Goal: Communication & Community: Answer question/provide support

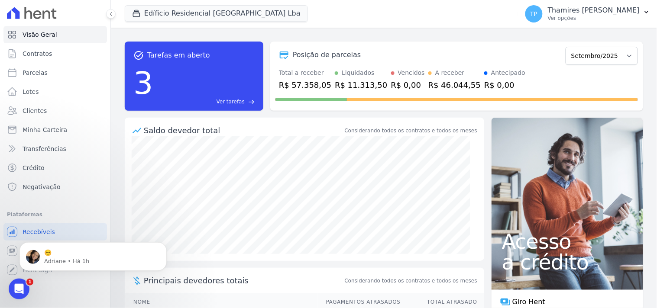
scroll to position [2195, 0]
click at [51, 261] on p "Adriane • Há 1h" at bounding box center [100, 261] width 112 height 8
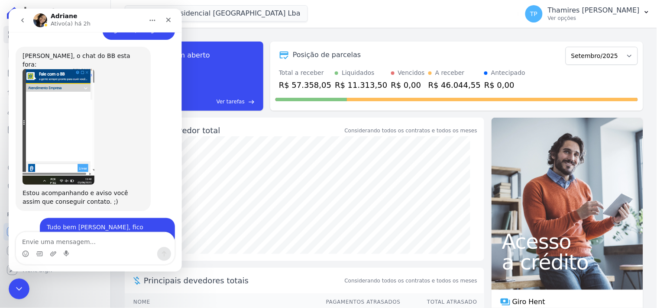
scroll to position [2114, 0]
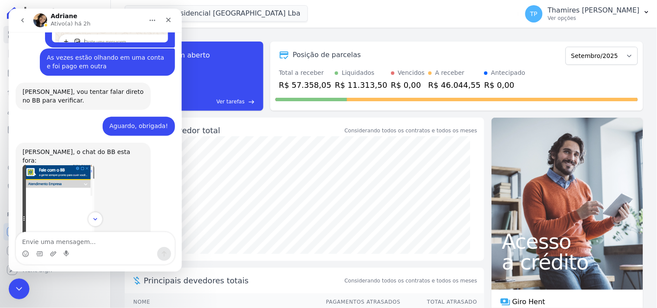
click at [70, 164] on img "Adriane diz…" at bounding box center [58, 222] width 72 height 116
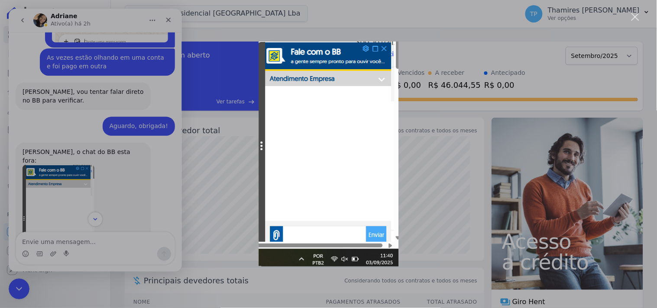
scroll to position [0, 0]
click at [419, 137] on div "Messenger da Intercom" at bounding box center [328, 154] width 657 height 308
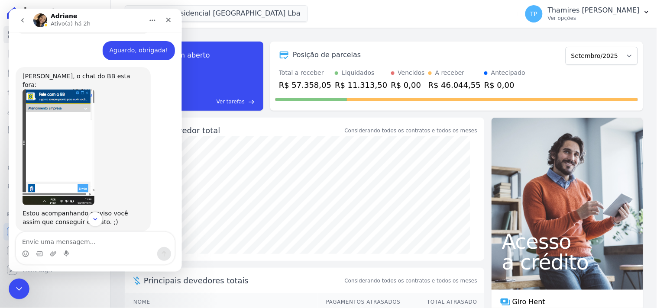
scroll to position [2210, 0]
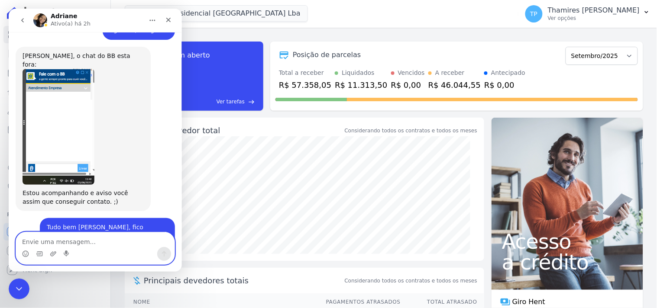
click at [87, 240] on textarea "Envie uma mensagem..." at bounding box center [95, 239] width 158 height 15
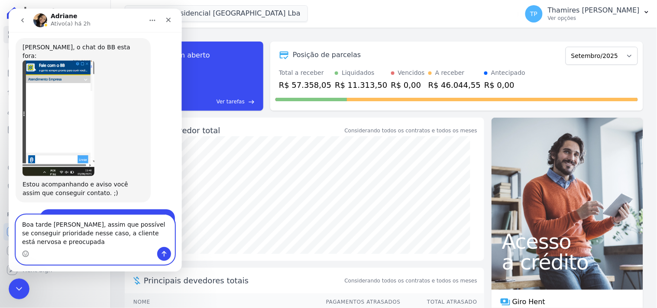
scroll to position [2227, 0]
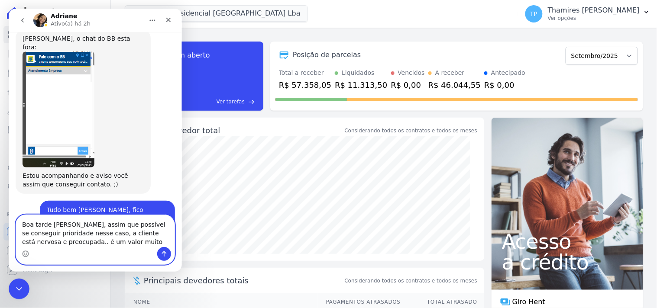
type textarea "Boa tarde [PERSON_NAME], assim que possível se conseguir prioridade nesse caso,…"
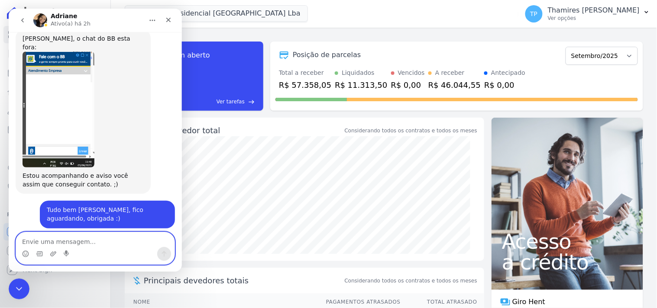
scroll to position [2247, 0]
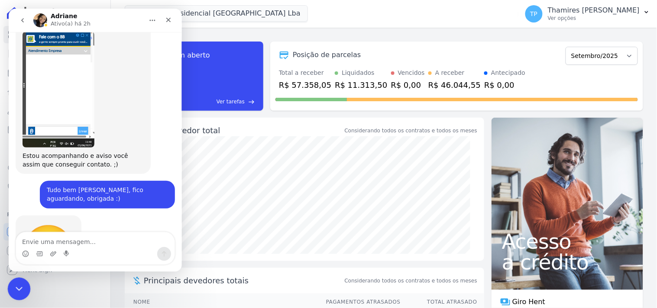
click at [12, 285] on div "Encerramento do Messenger da Intercom" at bounding box center [17, 287] width 21 height 21
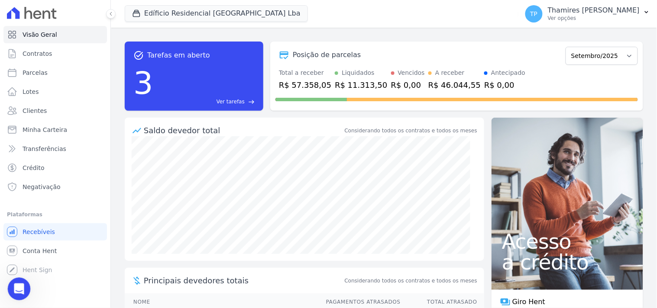
click at [29, 284] on body "Visão Geral Contratos [GEOGRAPHIC_DATA] Lotes Clientes Minha Carteira Transferê…" at bounding box center [328, 154] width 657 height 308
click at [19, 288] on icon "Abertura do Messenger da Intercom" at bounding box center [18, 288] width 14 height 14
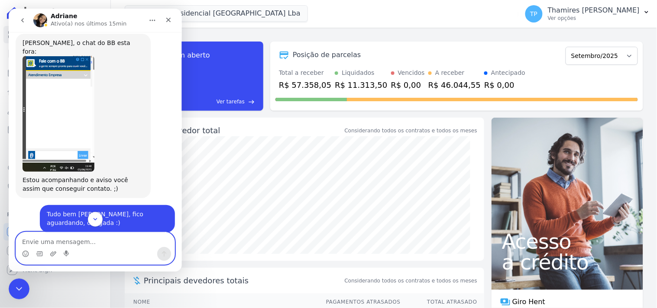
scroll to position [2273, 0]
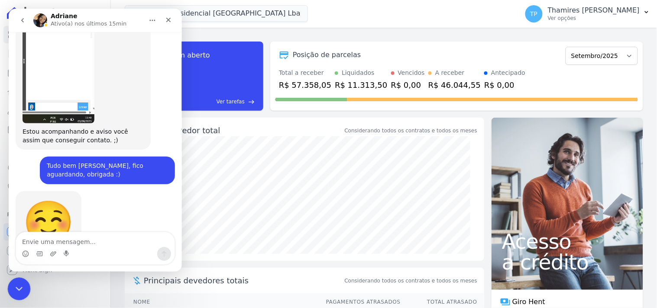
click at [19, 282] on div "Encerramento do Messenger da Intercom" at bounding box center [17, 287] width 21 height 21
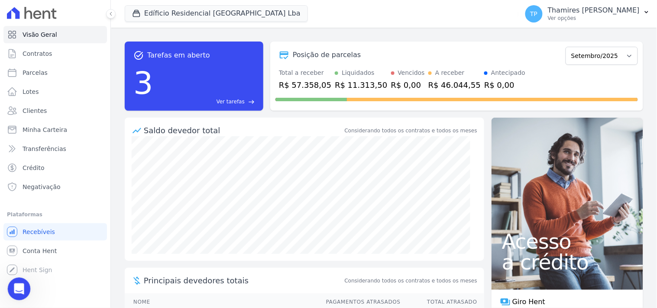
click html
click at [18, 295] on div "Abertura do Messenger da Intercom" at bounding box center [17, 288] width 29 height 29
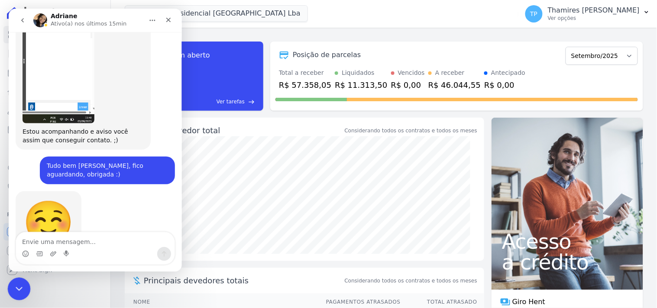
click at [20, 284] on icon "Encerramento do Messenger da Intercom" at bounding box center [18, 288] width 10 height 10
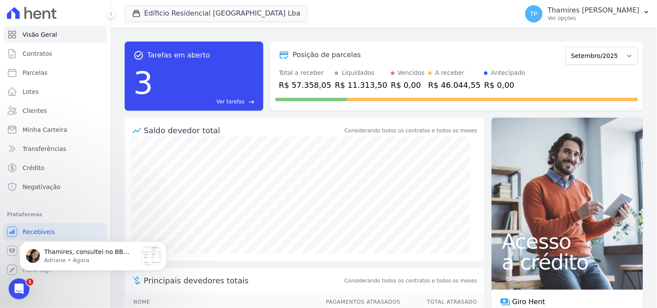
scroll to position [2431, 0]
click at [18, 281] on div "Abertura do Messenger da Intercom" at bounding box center [17, 288] width 29 height 29
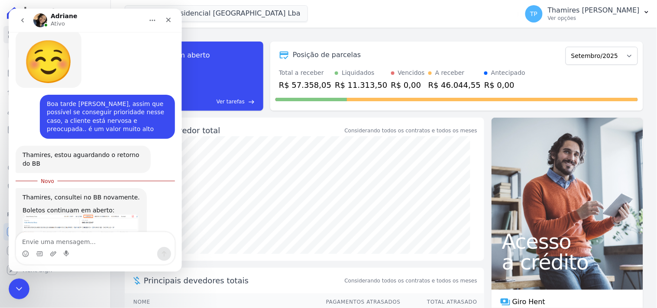
scroll to position [2446, 0]
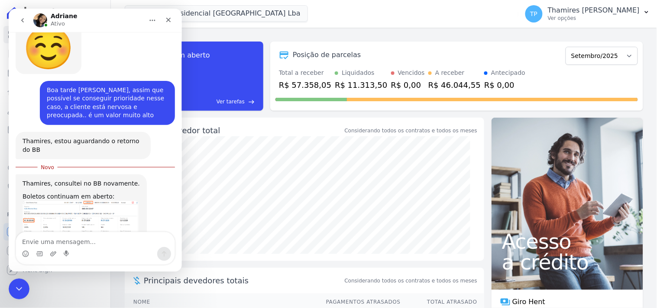
click at [75, 200] on img "Adriane diz…" at bounding box center [80, 222] width 116 height 45
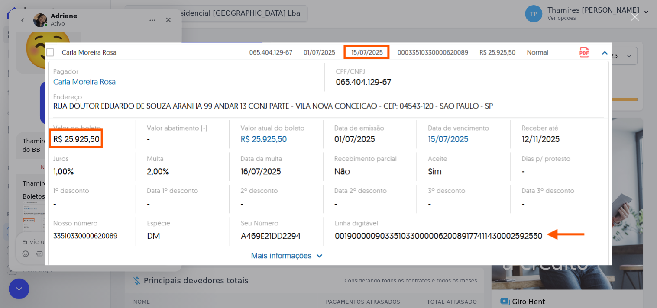
click at [634, 16] on div "Fechar" at bounding box center [635, 17] width 8 height 8
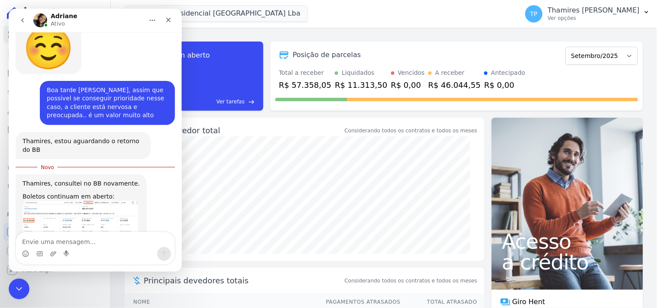
click at [90, 251] on img "Adriane diz…" at bounding box center [80, 274] width 116 height 46
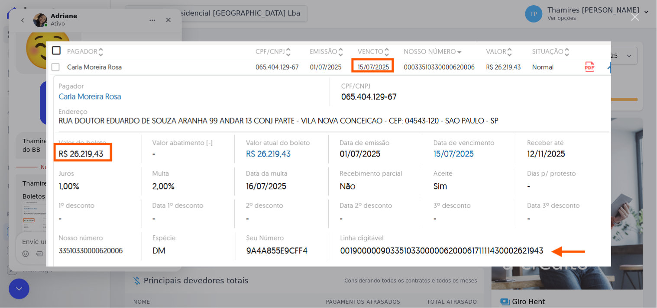
click at [638, 15] on div "Fechar" at bounding box center [635, 17] width 8 height 8
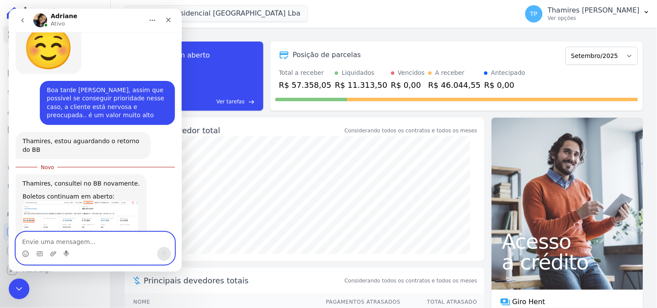
click at [84, 234] on textarea "Envie uma mensagem..." at bounding box center [95, 239] width 158 height 15
type textarea "e"
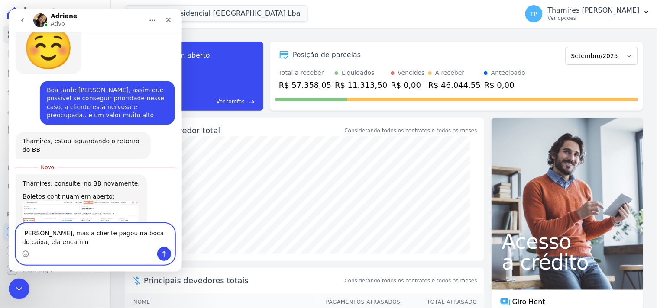
scroll to position [2454, 0]
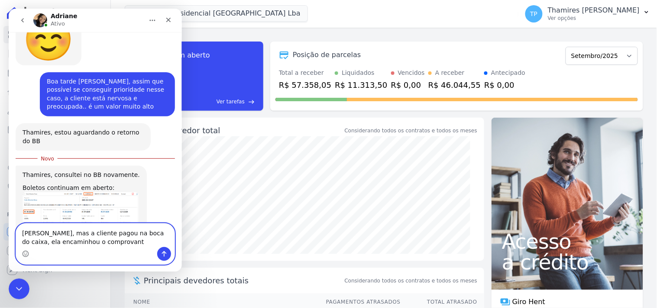
type textarea "[PERSON_NAME], mas a cliente pagou na boca do caixa, ela encaminhou o comprovan…"
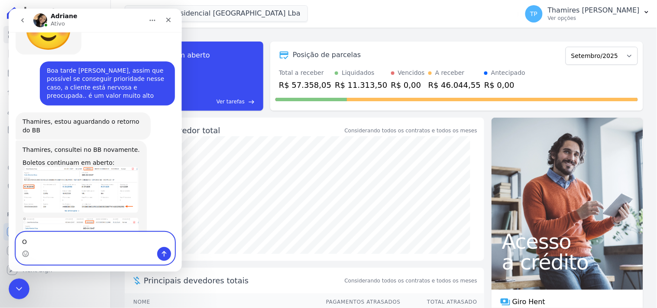
scroll to position [2465, 0]
type textarea "O que mais é preciso?"
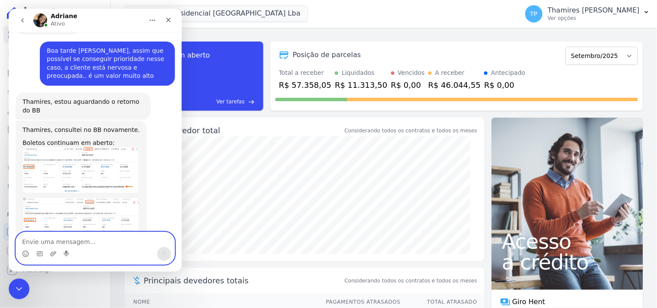
scroll to position [2485, 0]
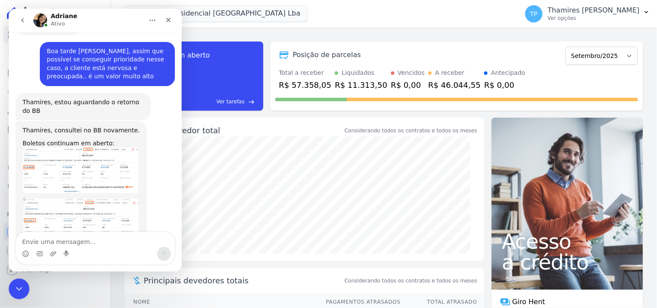
click at [71, 197] on img "Adriane diz…" at bounding box center [80, 220] width 116 height 46
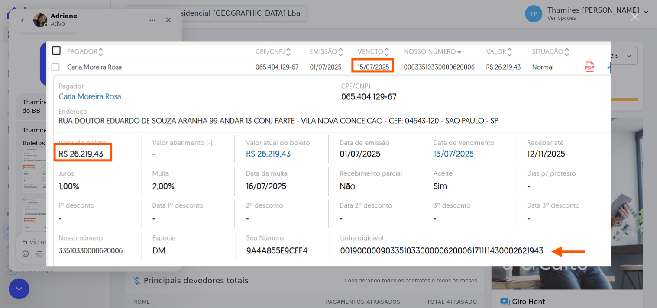
click at [637, 16] on div "Fechar" at bounding box center [635, 17] width 8 height 8
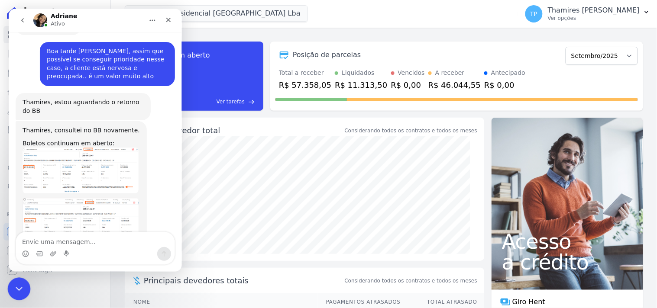
click html
click at [21, 277] on div "Encerramento do Messenger da Intercom" at bounding box center [17, 287] width 21 height 21
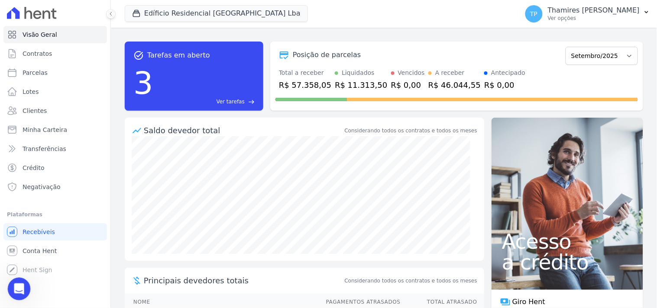
click at [18, 288] on icon "Abertura do Messenger da Intercom" at bounding box center [18, 288] width 14 height 14
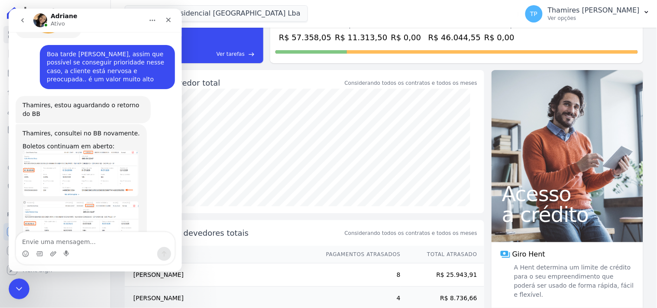
scroll to position [2485, 0]
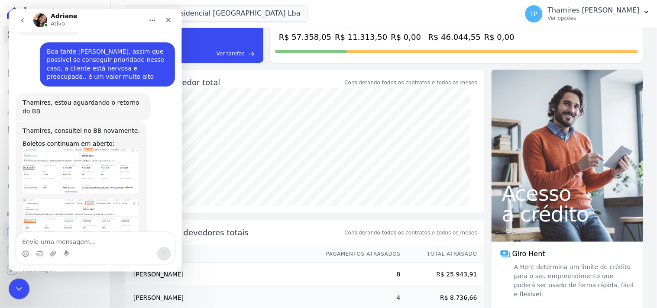
click at [122, 234] on textarea "Envie uma mensagem..." at bounding box center [95, 239] width 158 height 15
type textarea "E"
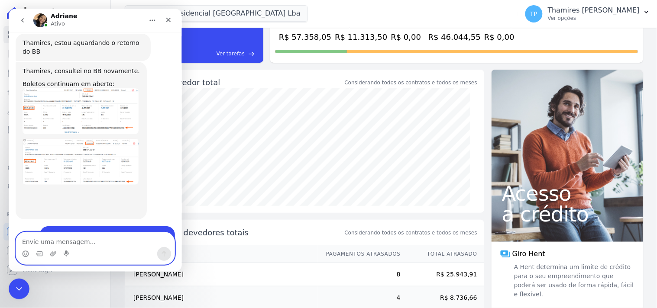
scroll to position [2544, 0]
type textarea "e"
type textarea "E"
type textarea "v"
type textarea "Vou aguardar a validação"
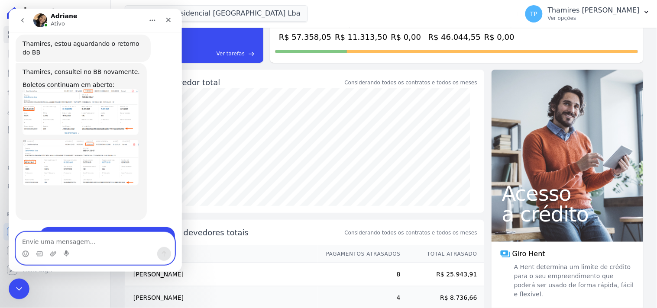
scroll to position [2570, 0]
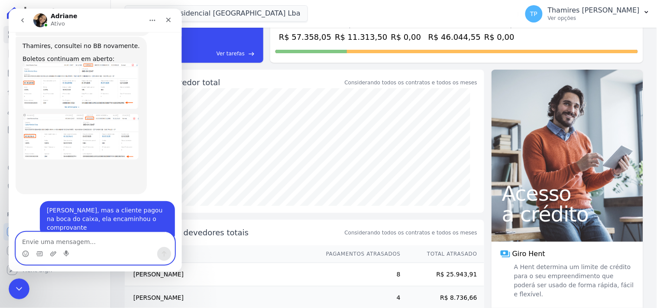
click at [103, 241] on textarea "Envie uma mensagem..." at bounding box center [95, 239] width 158 height 15
type textarea "Em alguma conta da hent caiu"
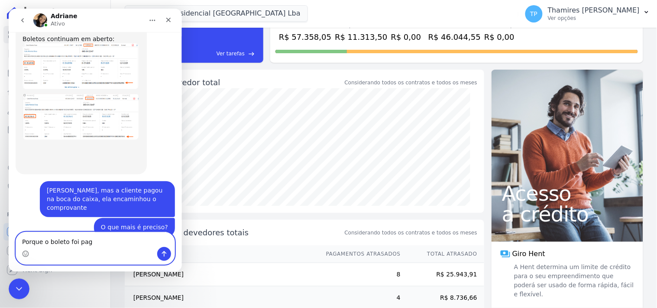
type textarea "Porque o boleto foi pago"
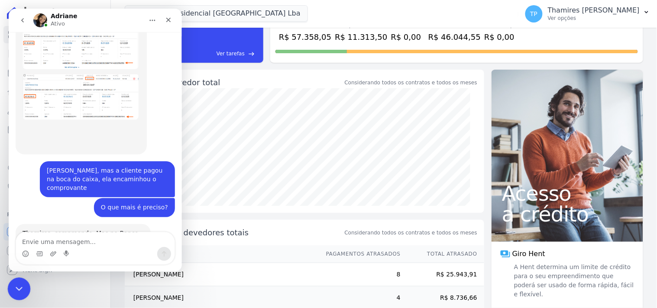
click at [14, 281] on div "Encerramento do Messenger da Intercom" at bounding box center [17, 287] width 21 height 21
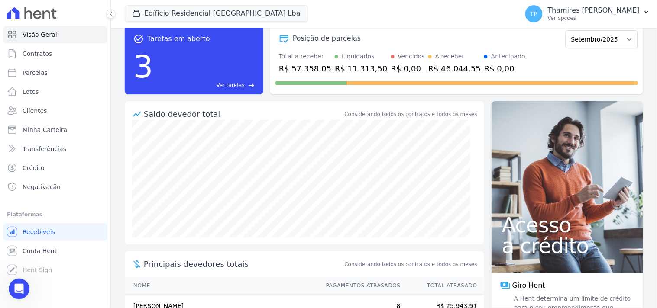
scroll to position [0, 0]
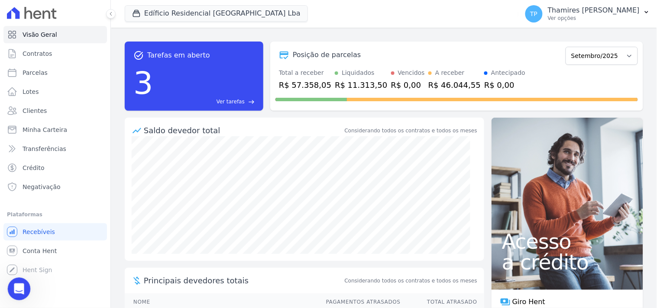
click at [10, 291] on div "Abertura do Messenger da Intercom" at bounding box center [17, 288] width 29 height 29
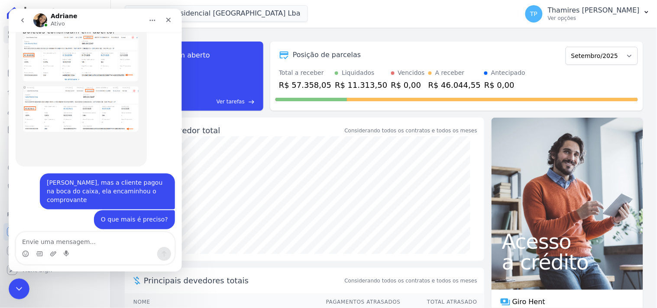
scroll to position [2610, 0]
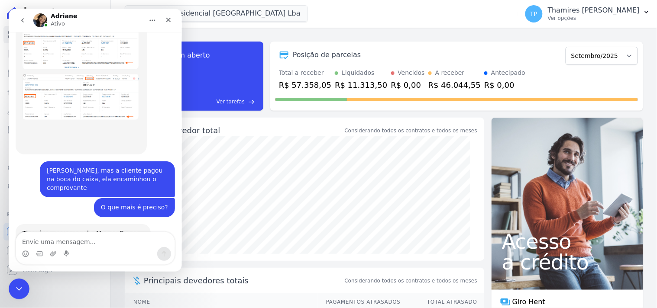
click at [72, 242] on textarea "Envie uma mensagem..." at bounding box center [95, 239] width 158 height 15
type textarea "Oii Adriane"
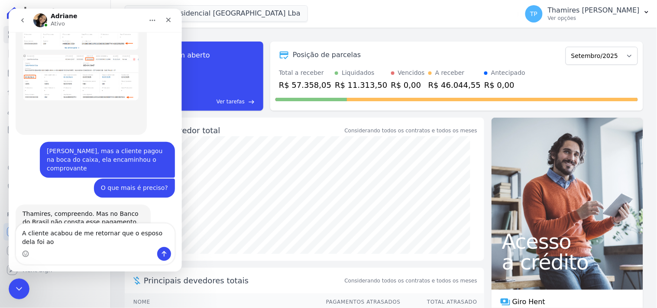
scroll to position [2638, 0]
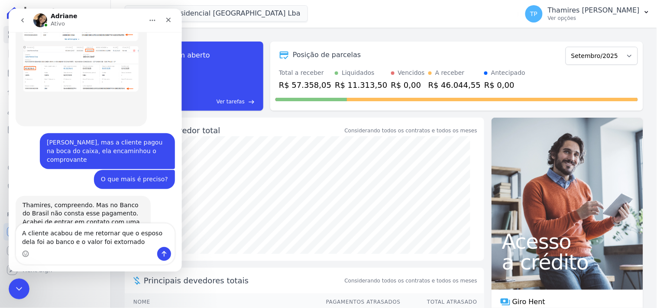
type textarea "A cliente acabou de me retornar que o esposo dela foi ao banco e o valor foi es…"
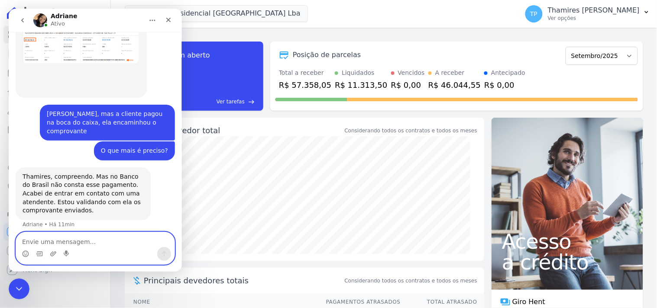
scroll to position [2666, 0]
click at [114, 241] on textarea "Desculpe p transtorno" at bounding box center [95, 239] width 158 height 15
click at [48, 245] on textarea "Desculpe p transtorno" at bounding box center [95, 239] width 158 height 15
click at [54, 244] on textarea "Desculpe p transtorno" at bounding box center [95, 239] width 158 height 15
type textarea "Desculpe o transtorno"
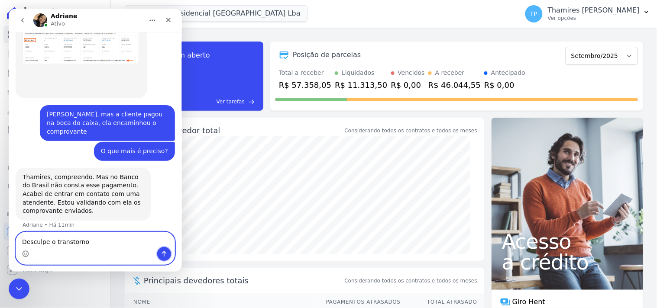
click at [160, 253] on icon "Enviar uma mensagem" at bounding box center [163, 253] width 7 height 7
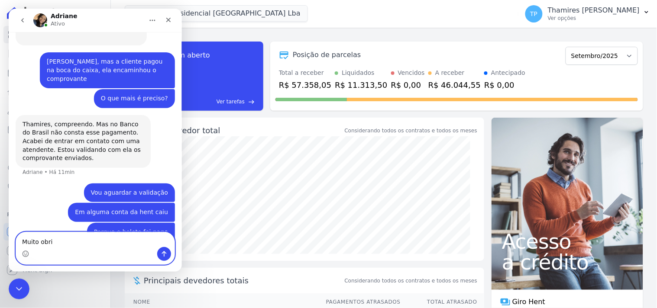
scroll to position [2720, 0]
type textarea "Muito obrigada ;)"
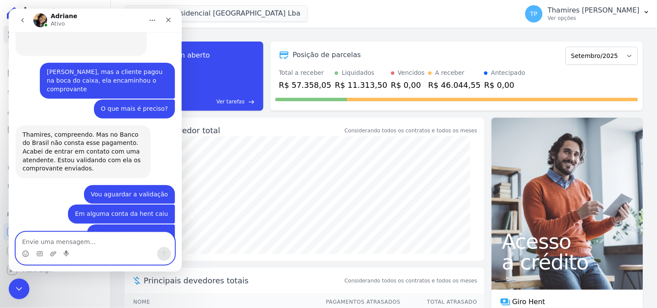
scroll to position [2757, 0]
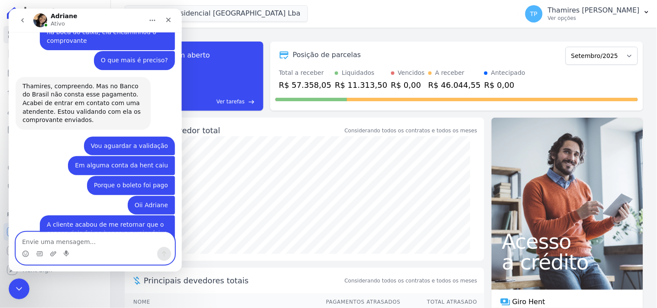
click at [90, 233] on textarea "Envie uma mensagem..." at bounding box center [95, 239] width 158 height 15
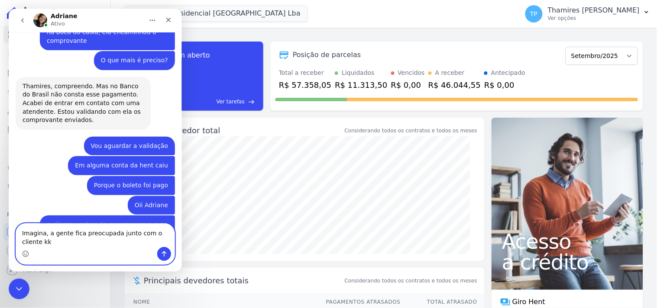
type textarea "Imagina, a gente fica preocupada junto com o cliente kk"
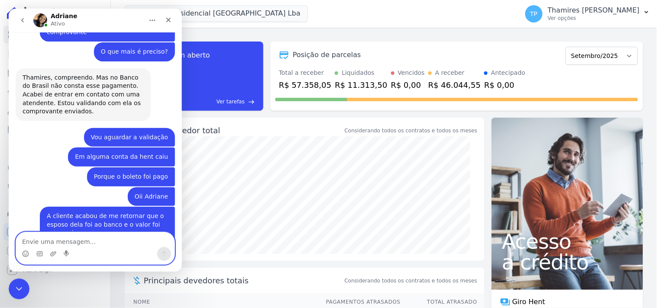
scroll to position [2791, 0]
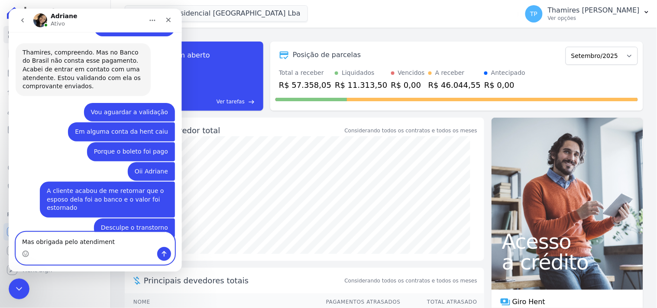
type textarea "Mas obrigada pelo atendimento"
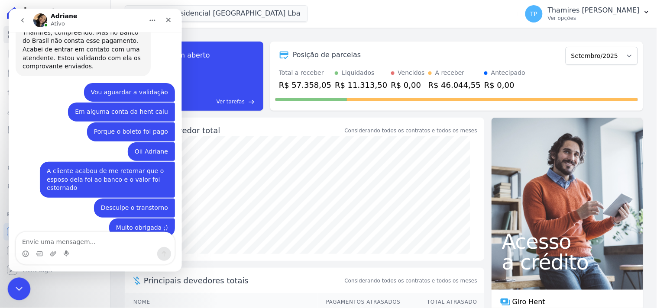
click at [18, 281] on div "Encerramento do Messenger da Intercom" at bounding box center [17, 287] width 21 height 21
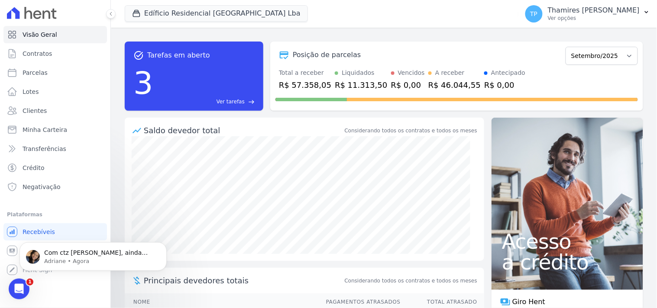
scroll to position [0, 0]
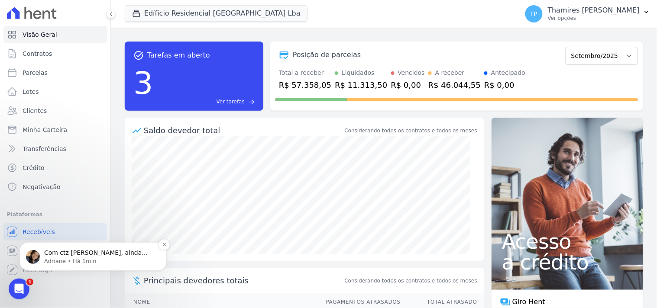
click at [88, 249] on p "Com ctz [PERSON_NAME], ainda mais pelo valor alto. =)" at bounding box center [100, 252] width 112 height 9
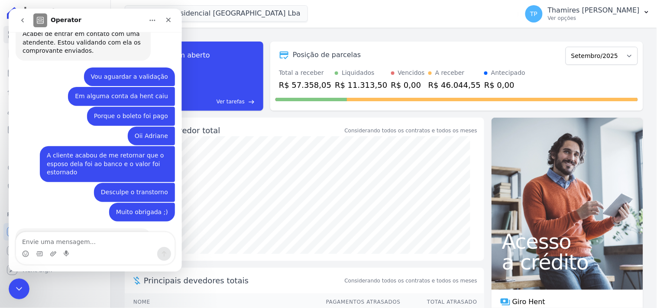
scroll to position [2859, 0]
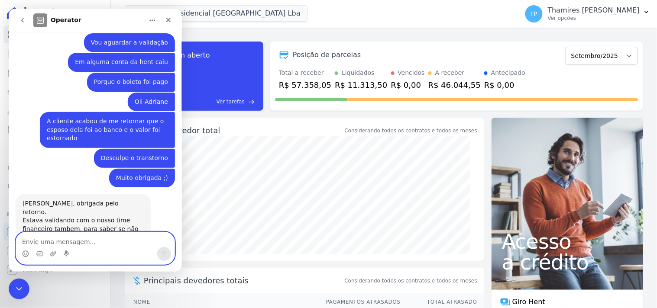
drag, startPoint x: 26, startPoint y: 255, endPoint x: 82, endPoint y: 241, distance: 57.8
click at [26, 255] on icon "Selecionador de Emoji" at bounding box center [25, 253] width 7 height 7
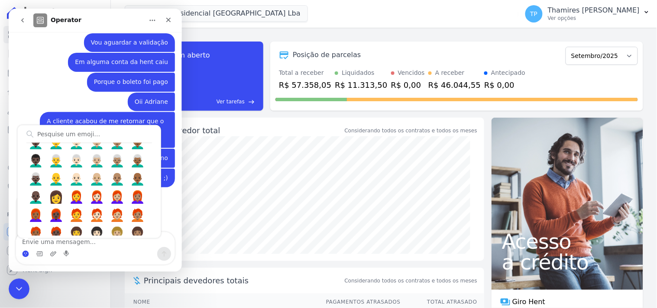
scroll to position [1202, 0]
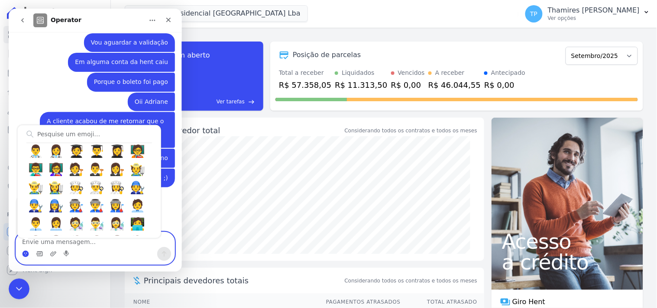
click at [40, 256] on icon "Selecionador de GIF" at bounding box center [39, 253] width 6 height 5
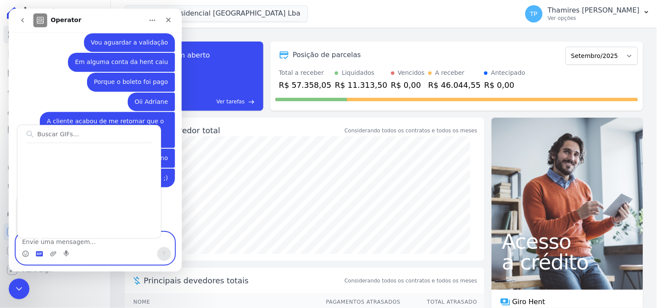
scroll to position [560, 0]
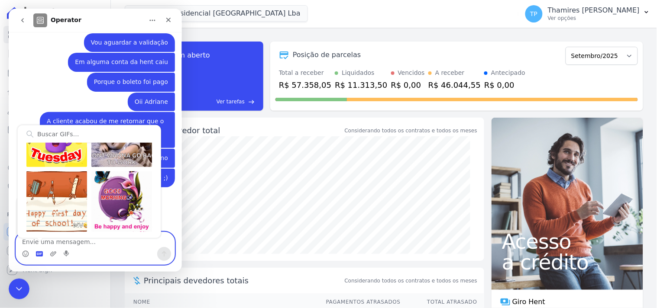
click at [79, 132] on input "Buscar GIFs…" at bounding box center [89, 133] width 126 height 17
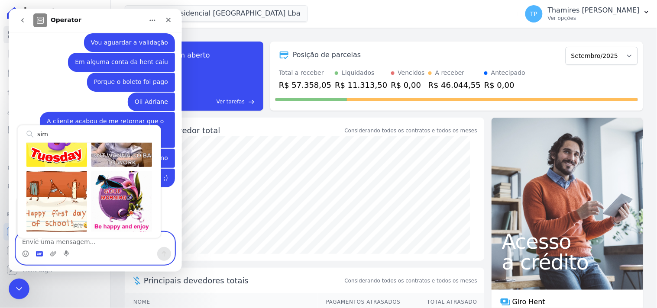
scroll to position [0, 0]
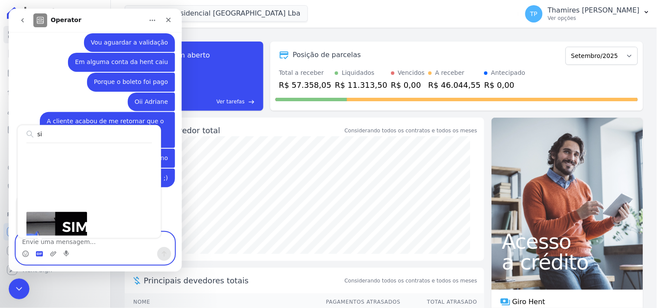
type input "s"
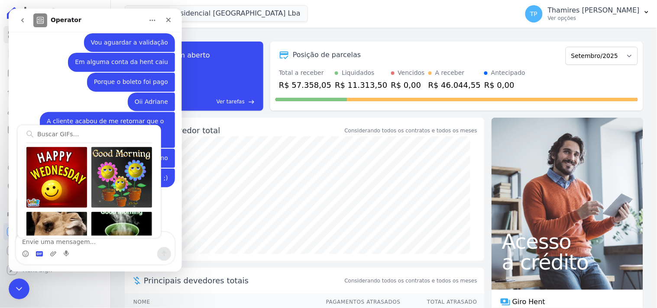
click at [152, 194] on div "[PERSON_NAME], obrigada pelo retorno. Estava validando com o nosso time finance…" at bounding box center [94, 224] width 159 height 60
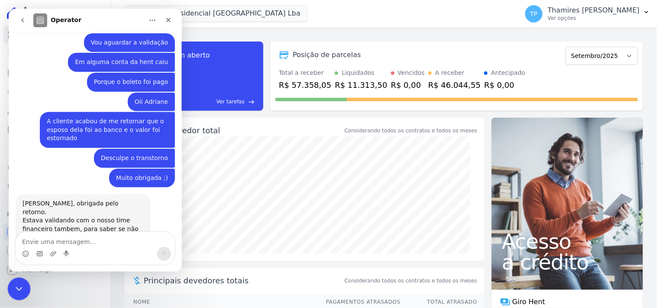
click at [28, 282] on div at bounding box center [19, 289] width 23 height 23
click at [15, 287] on icon "Encerramento do Messenger da Intercom" at bounding box center [18, 288] width 10 height 10
